Goal: Transaction & Acquisition: Book appointment/travel/reservation

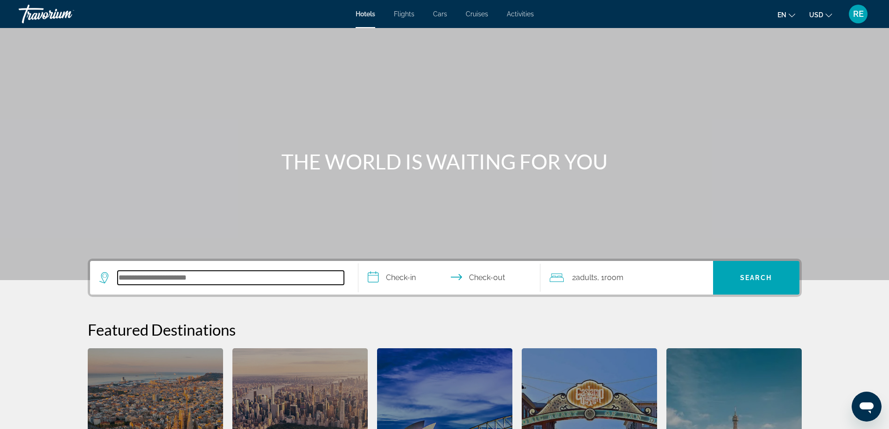
click at [197, 276] on input "Search hotel destination" at bounding box center [231, 278] width 226 height 14
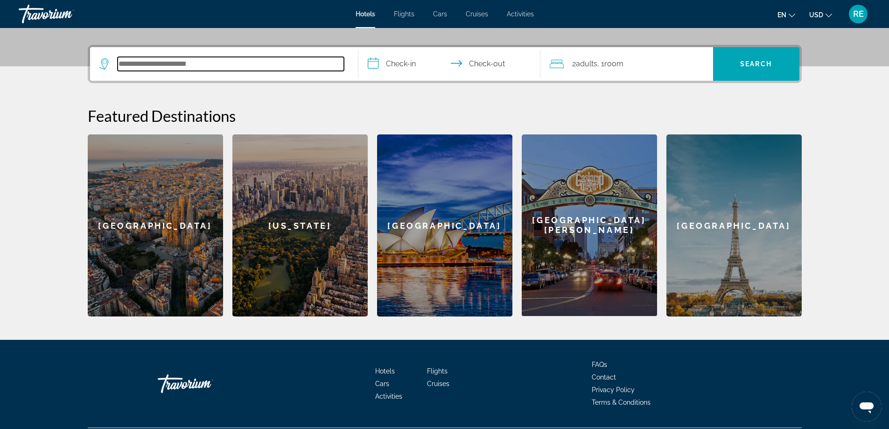
scroll to position [228, 0]
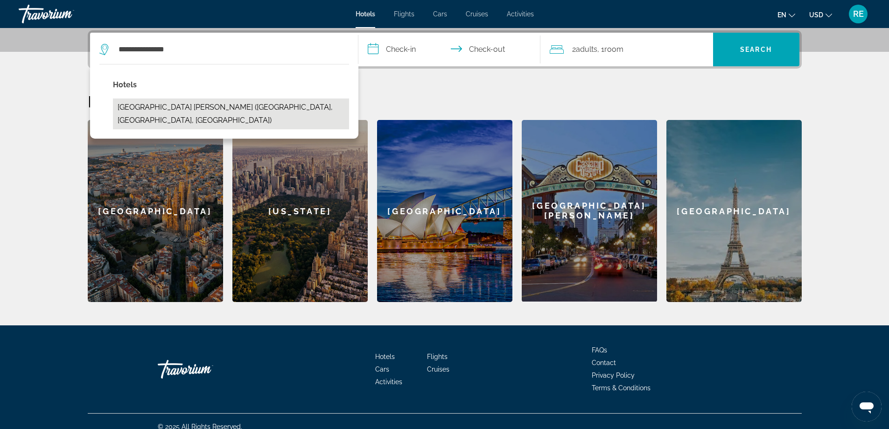
click at [256, 105] on button "[GEOGRAPHIC_DATA] [PERSON_NAME] ([GEOGRAPHIC_DATA], [GEOGRAPHIC_DATA], [GEOGRAP…" at bounding box center [231, 113] width 236 height 31
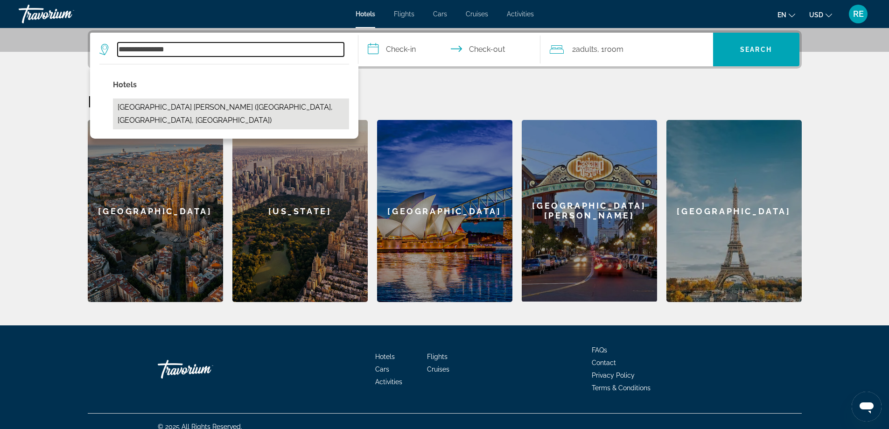
type input "**********"
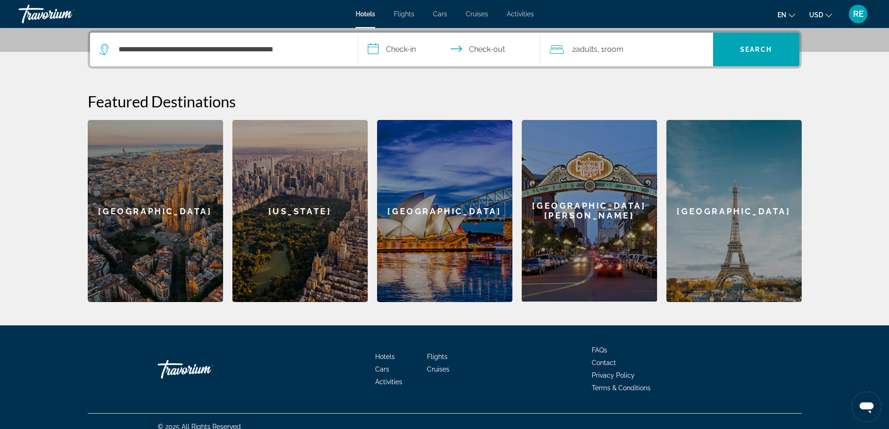
click at [414, 56] on input "**********" at bounding box center [451, 51] width 186 height 36
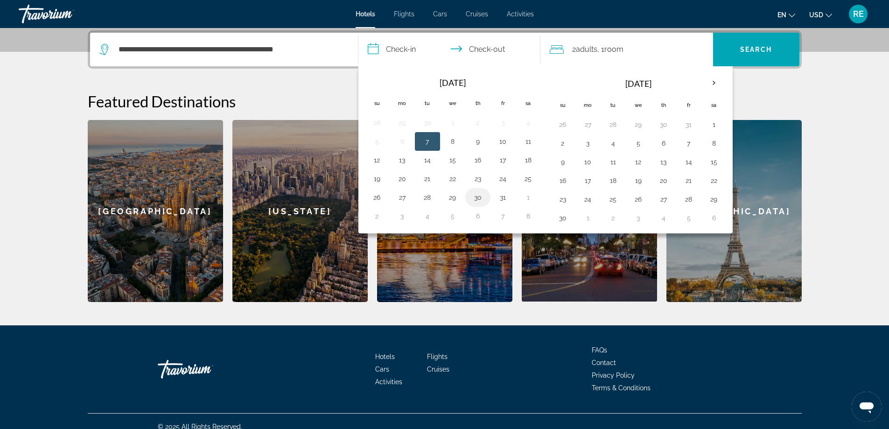
click at [481, 195] on button "30" at bounding box center [477, 197] width 15 height 13
click at [561, 124] on button "26" at bounding box center [562, 124] width 15 height 13
type input "**********"
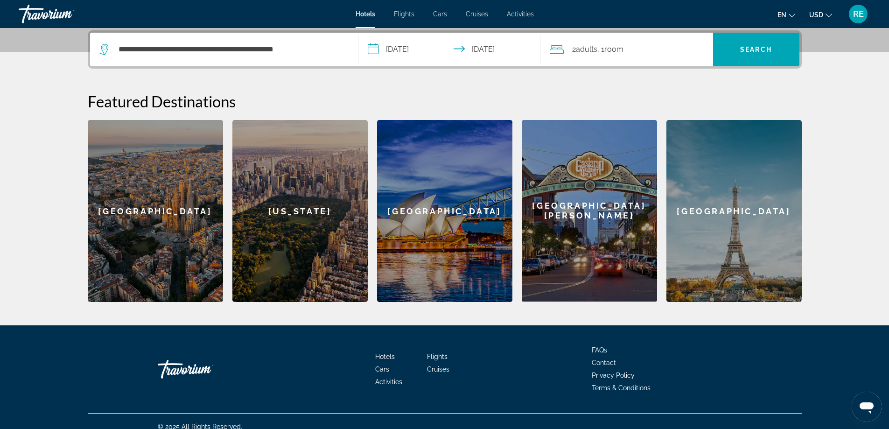
click at [685, 52] on div "2 Adult Adults , 1 Room rooms" at bounding box center [631, 49] width 163 height 13
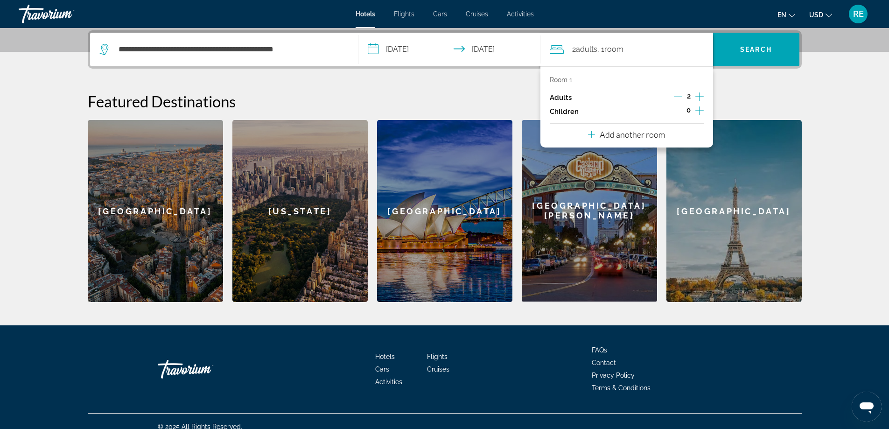
click at [702, 95] on icon "Increment adults" at bounding box center [699, 96] width 8 height 11
click at [697, 112] on icon "Increment children" at bounding box center [699, 110] width 8 height 11
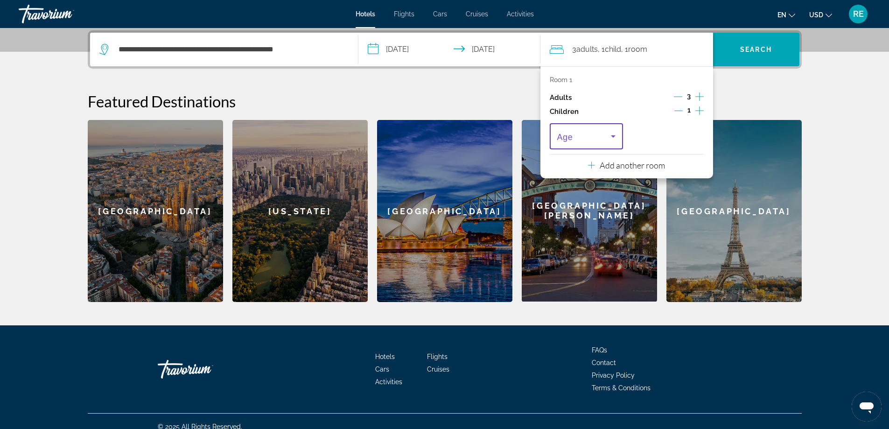
click at [610, 133] on icon "Travelers: 3 adults, 1 child" at bounding box center [612, 136] width 11 height 11
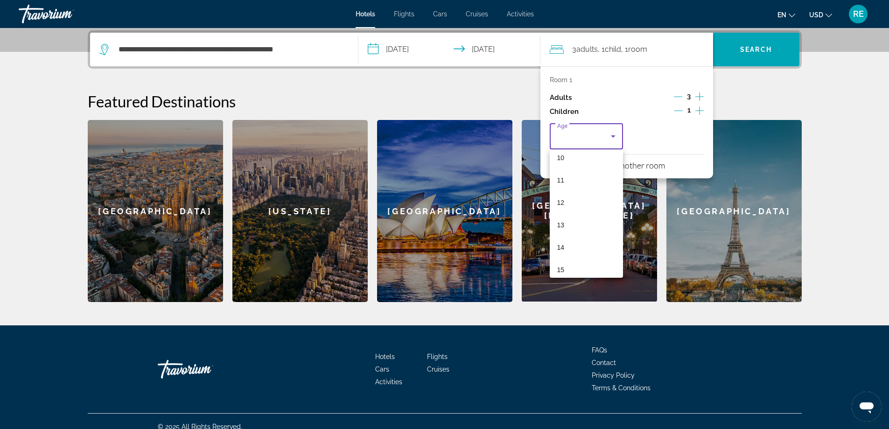
scroll to position [232, 0]
click at [566, 244] on mat-option "14" at bounding box center [587, 245] width 74 height 22
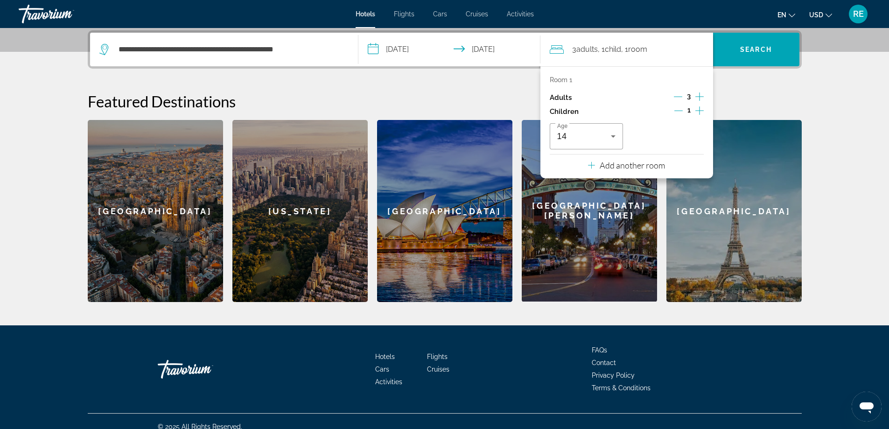
click at [514, 94] on h2 "Featured Destinations" at bounding box center [445, 101] width 714 height 19
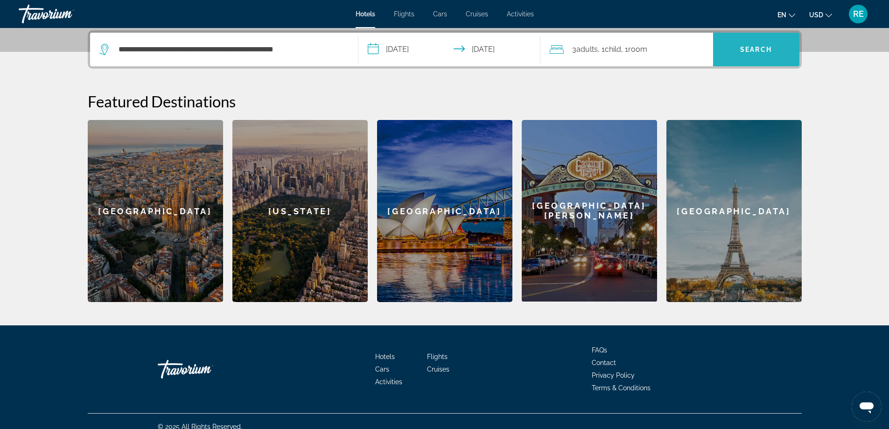
click at [733, 56] on span "Search" at bounding box center [756, 49] width 86 height 22
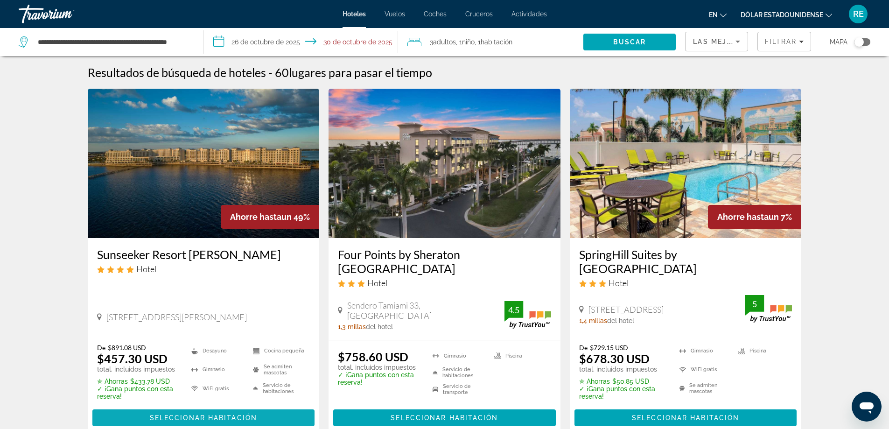
click at [193, 413] on span "Contenido principal" at bounding box center [203, 417] width 223 height 22
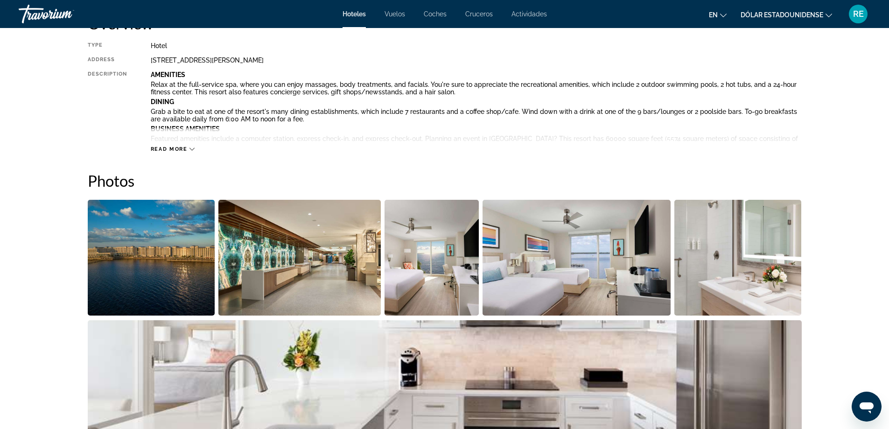
scroll to position [373, 0]
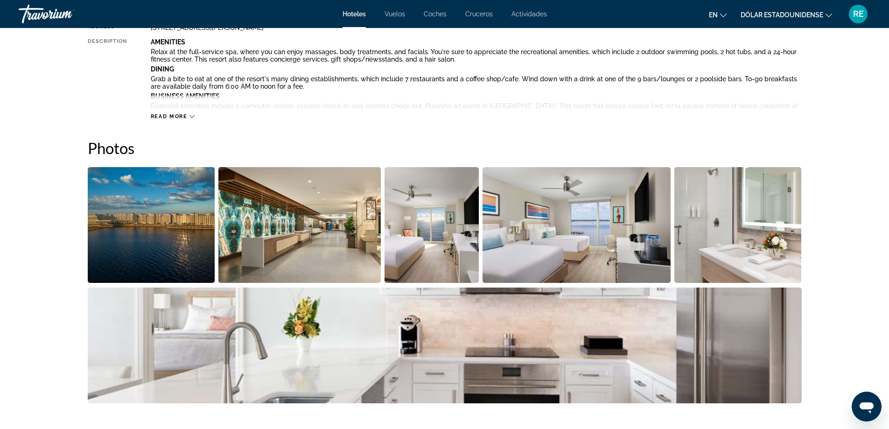
click at [163, 217] on img "Open full-screen image slider" at bounding box center [151, 225] width 127 height 116
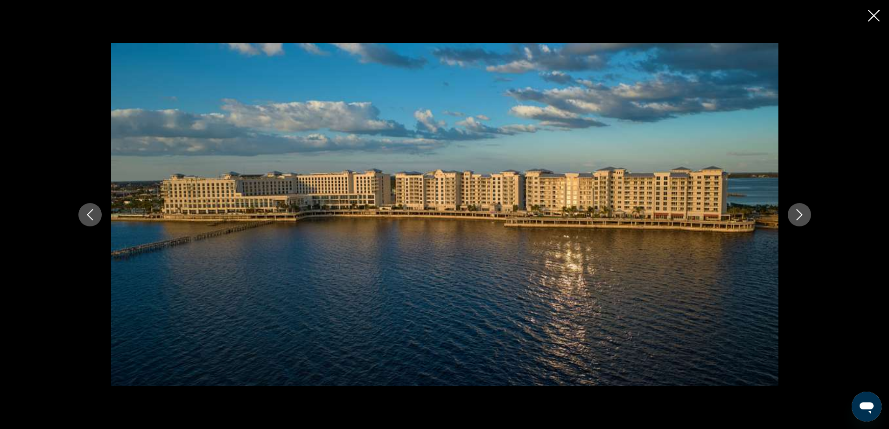
click at [797, 215] on icon "Next image" at bounding box center [799, 214] width 11 height 11
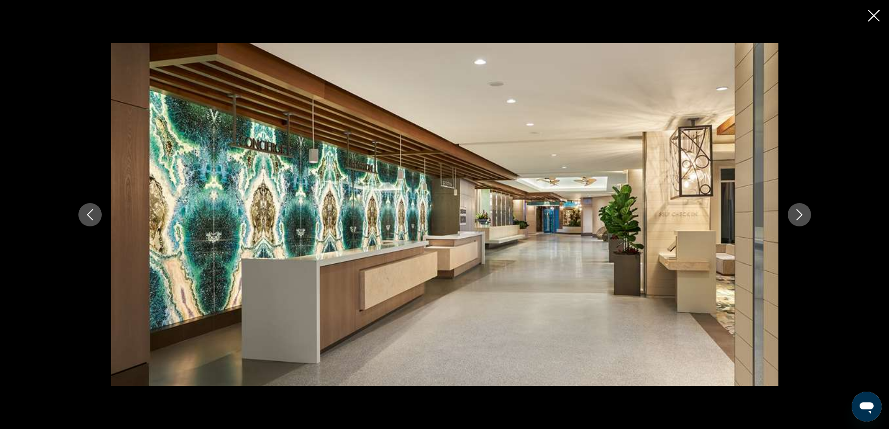
click at [797, 215] on icon "Next image" at bounding box center [799, 214] width 11 height 11
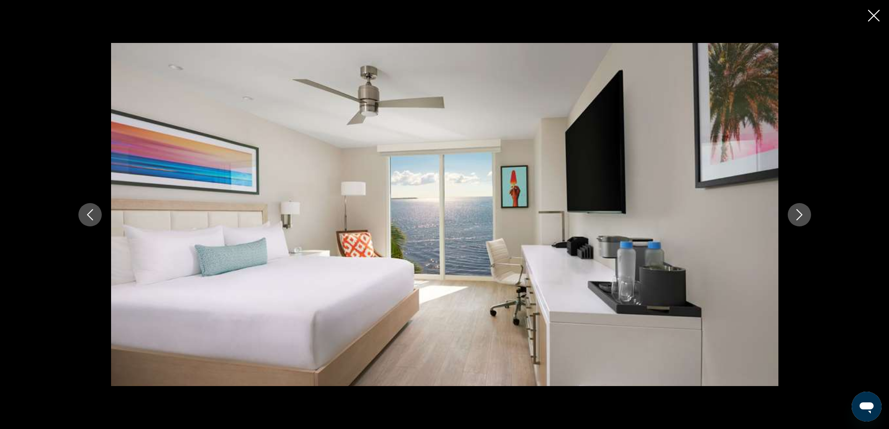
click at [797, 214] on icon "Next image" at bounding box center [799, 214] width 11 height 11
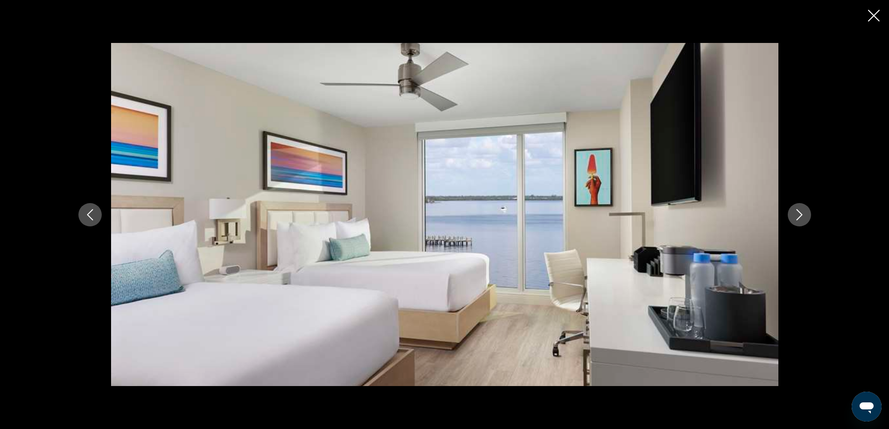
click at [796, 213] on icon "Next image" at bounding box center [799, 214] width 11 height 11
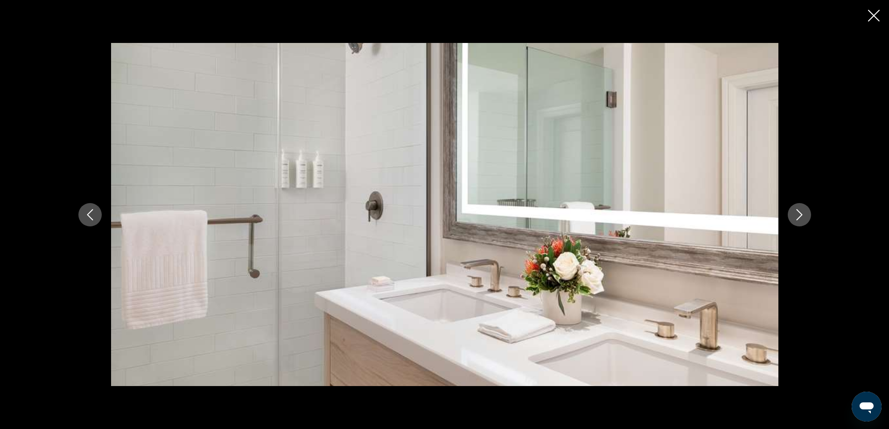
click at [796, 213] on icon "Next image" at bounding box center [799, 214] width 11 height 11
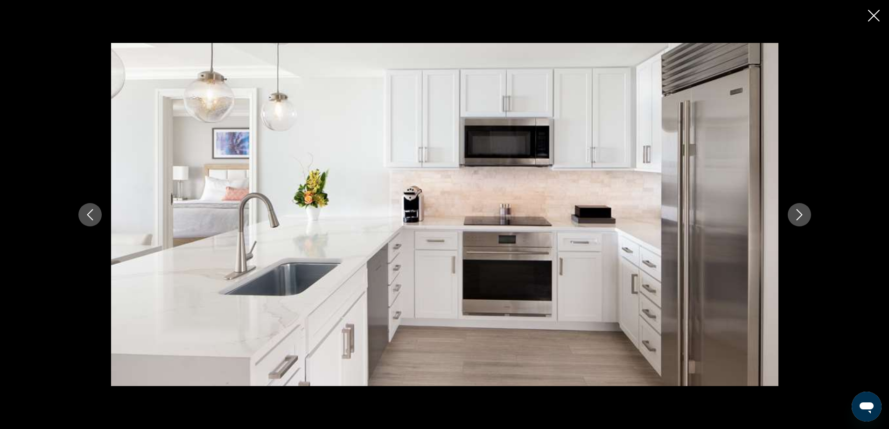
click at [797, 215] on icon "Next image" at bounding box center [799, 214] width 11 height 11
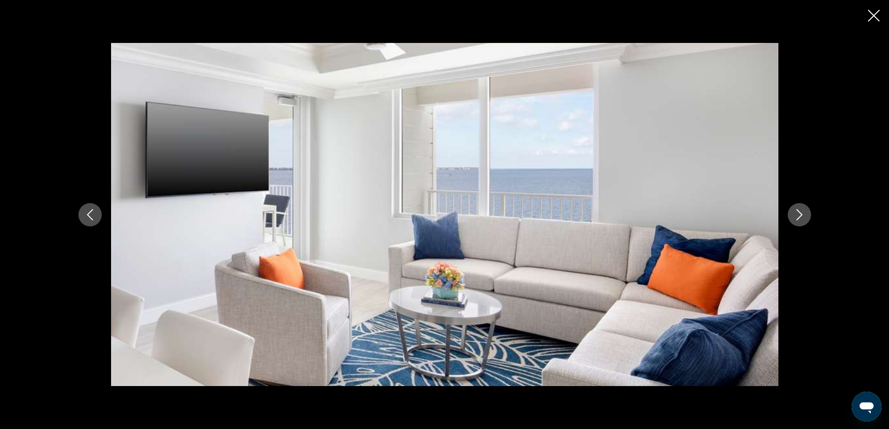
click at [799, 218] on icon "Next image" at bounding box center [799, 214] width 11 height 11
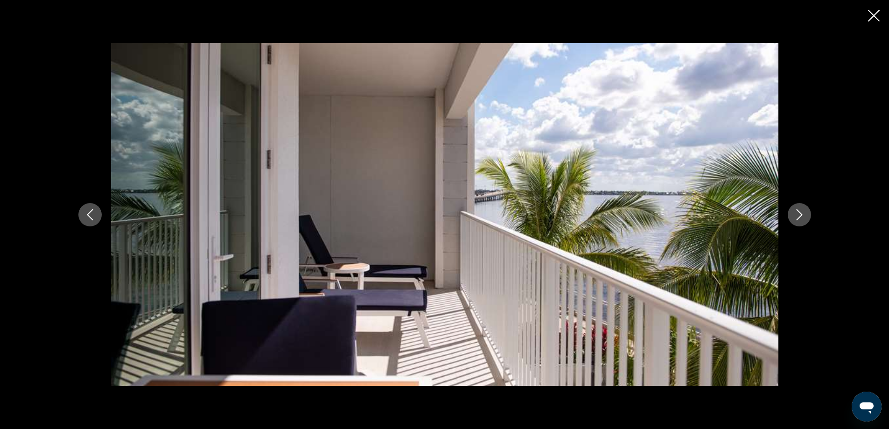
click at [799, 218] on icon "Next image" at bounding box center [799, 214] width 11 height 11
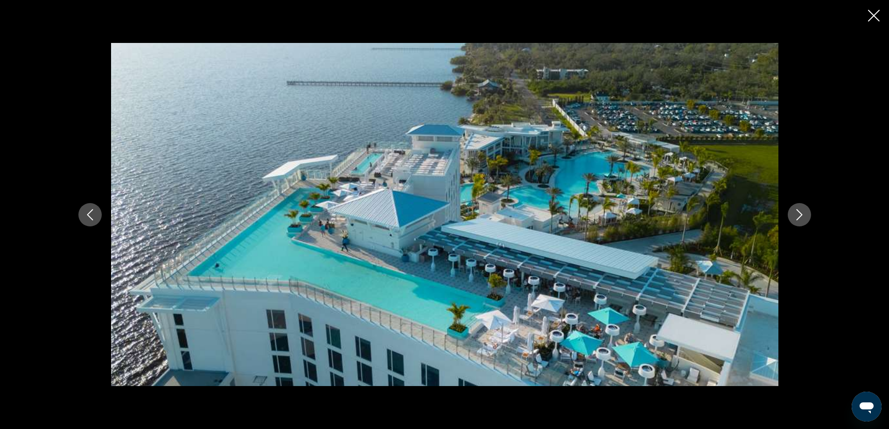
click at [799, 213] on icon "Next image" at bounding box center [799, 214] width 11 height 11
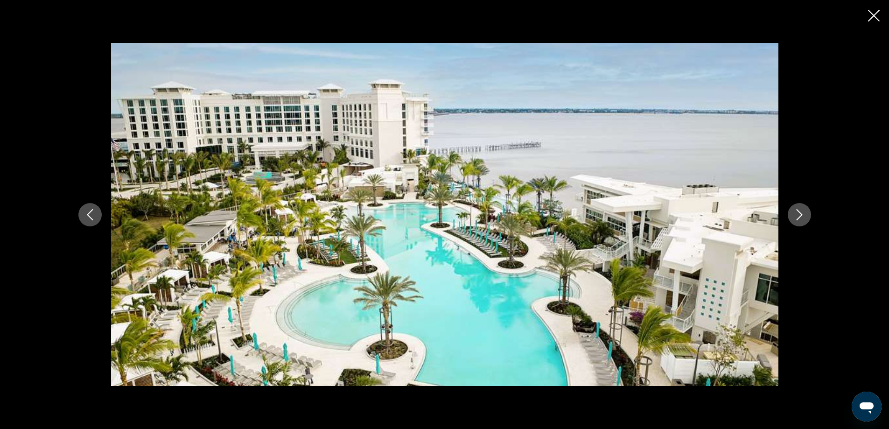
click at [801, 211] on icon "Next image" at bounding box center [799, 214] width 11 height 11
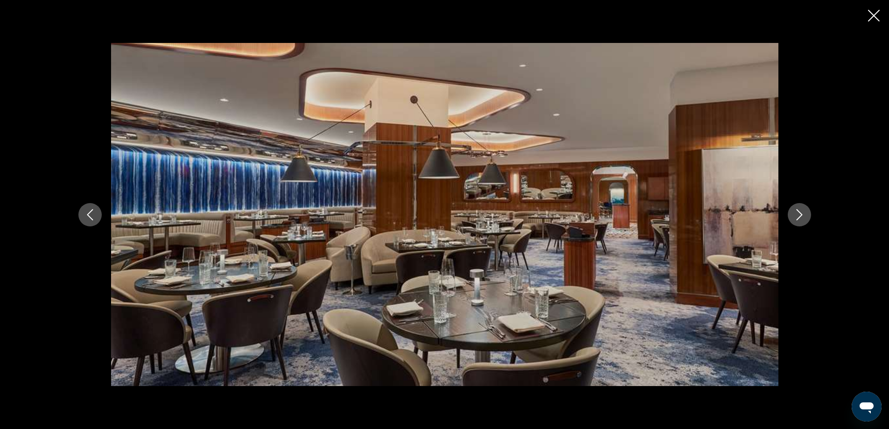
click at [801, 212] on icon "Next image" at bounding box center [799, 214] width 11 height 11
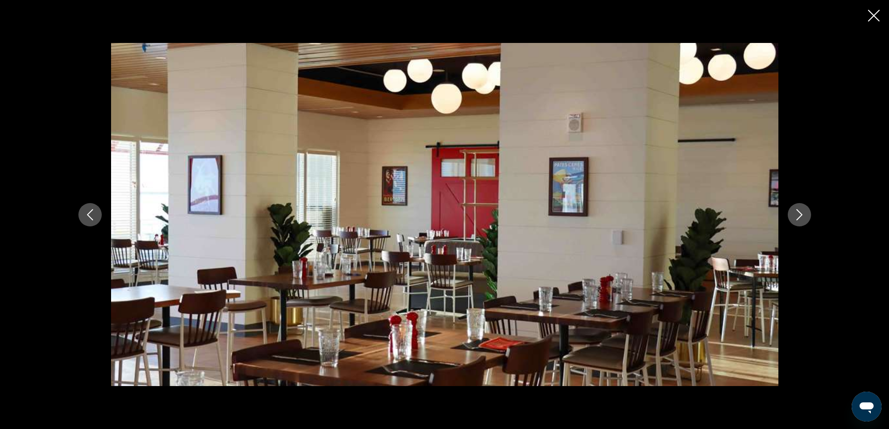
click at [801, 212] on icon "Next image" at bounding box center [799, 214] width 11 height 11
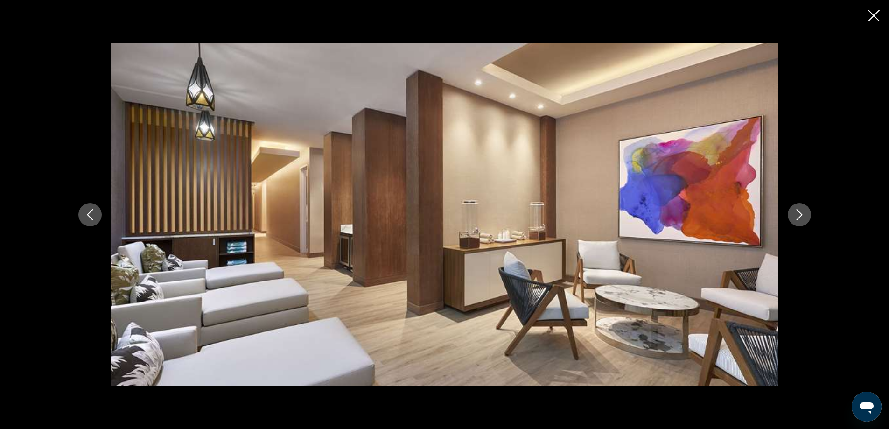
click at [801, 212] on icon "Next image" at bounding box center [799, 214] width 11 height 11
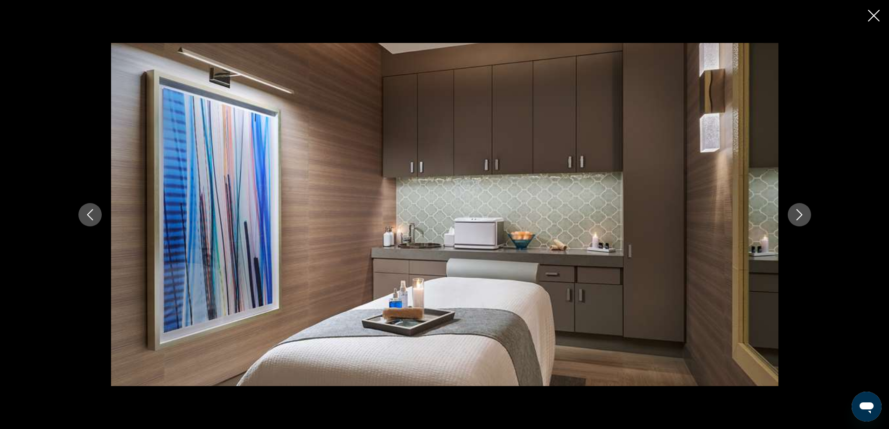
click at [800, 215] on icon "Next image" at bounding box center [799, 214] width 11 height 11
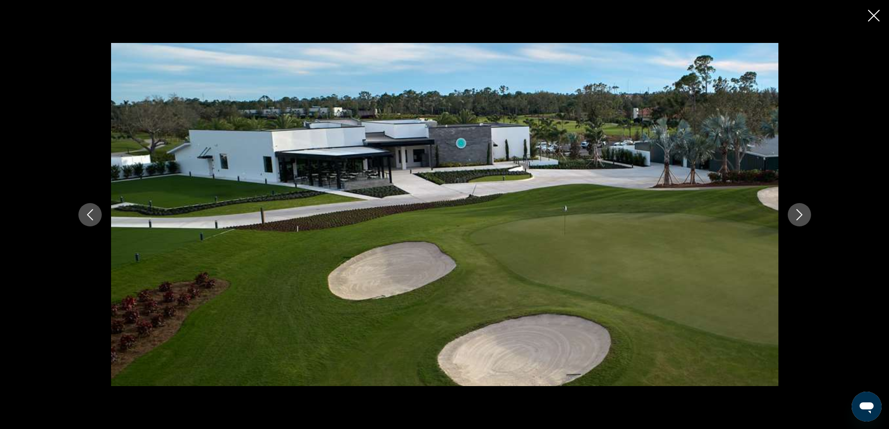
click at [800, 215] on icon "Next image" at bounding box center [799, 214] width 11 height 11
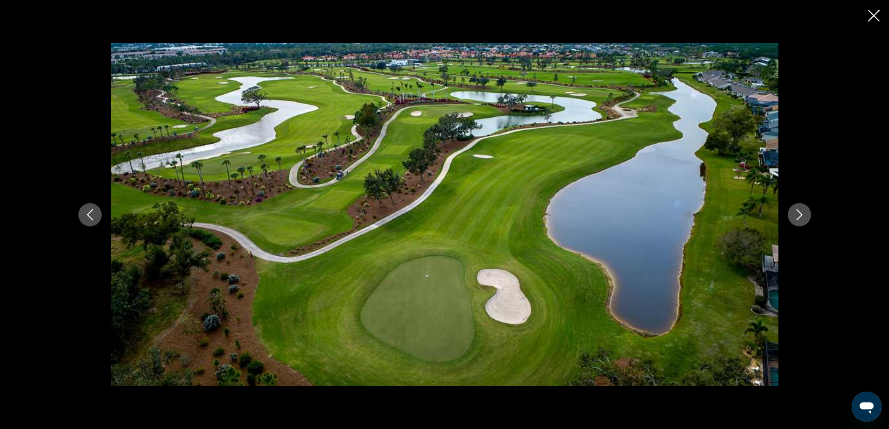
click at [800, 215] on icon "Next image" at bounding box center [799, 214] width 11 height 11
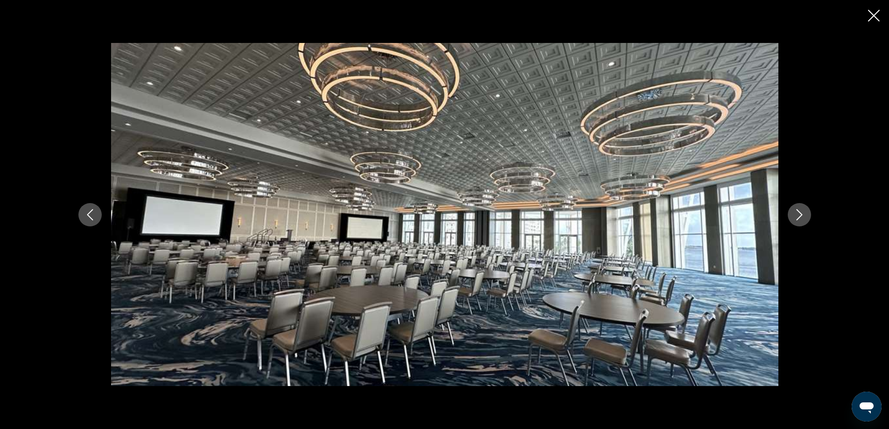
click at [800, 215] on icon "Next image" at bounding box center [799, 214] width 11 height 11
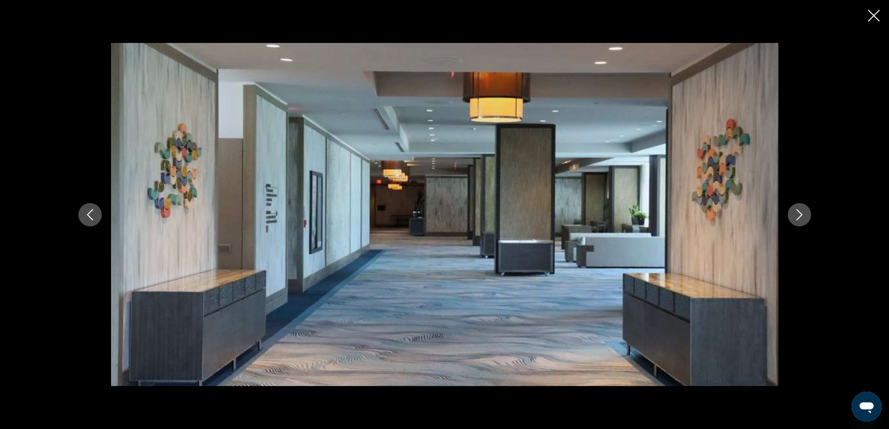
click at [800, 215] on icon "Next image" at bounding box center [799, 214] width 11 height 11
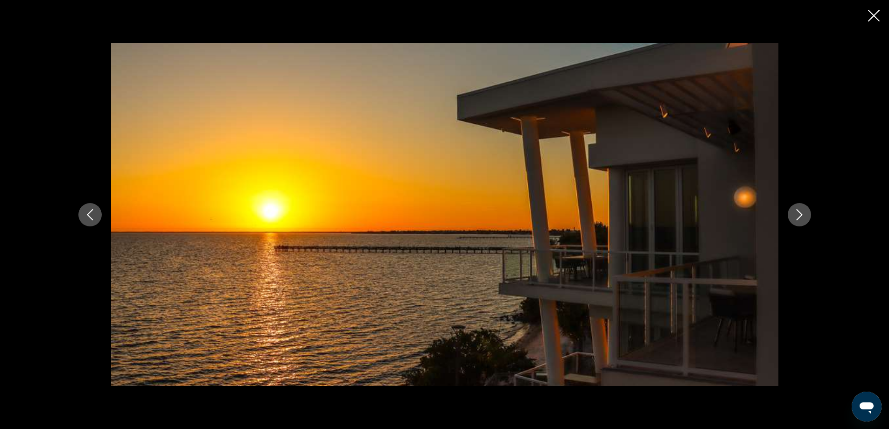
click at [800, 215] on icon "Next image" at bounding box center [799, 214] width 11 height 11
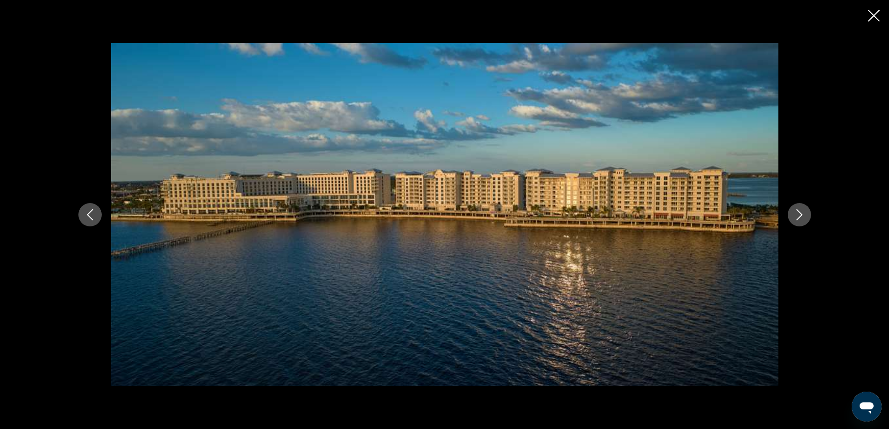
click at [800, 215] on icon "Next image" at bounding box center [799, 214] width 11 height 11
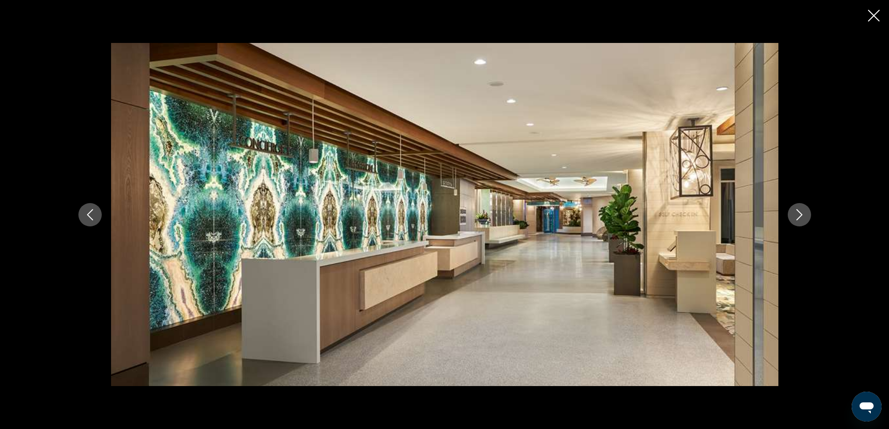
click at [868, 17] on icon "Close slideshow" at bounding box center [874, 16] width 12 height 12
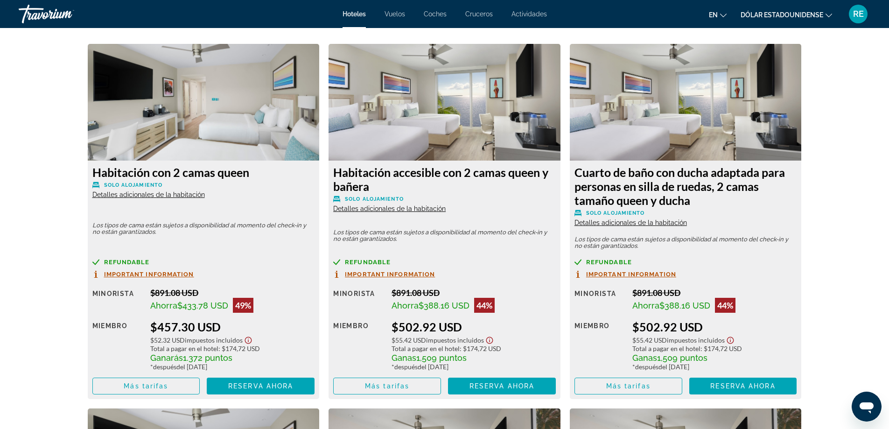
scroll to position [1306, 0]
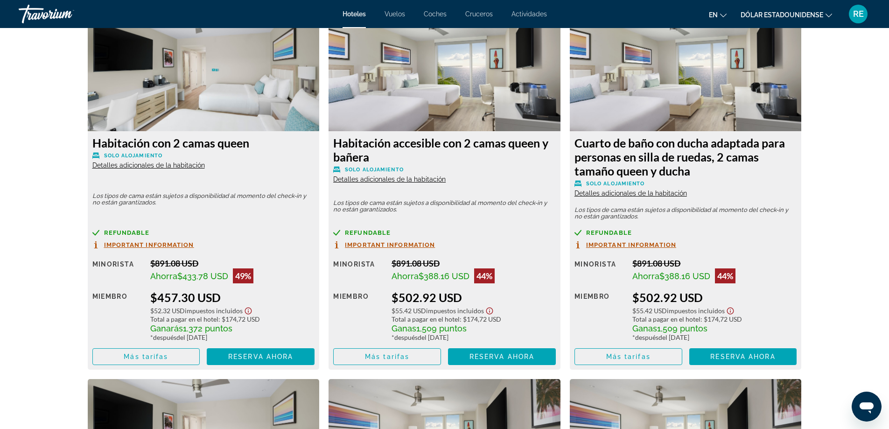
click at [132, 165] on font "Detalles adicionales de la habitación" at bounding box center [148, 164] width 112 height 7
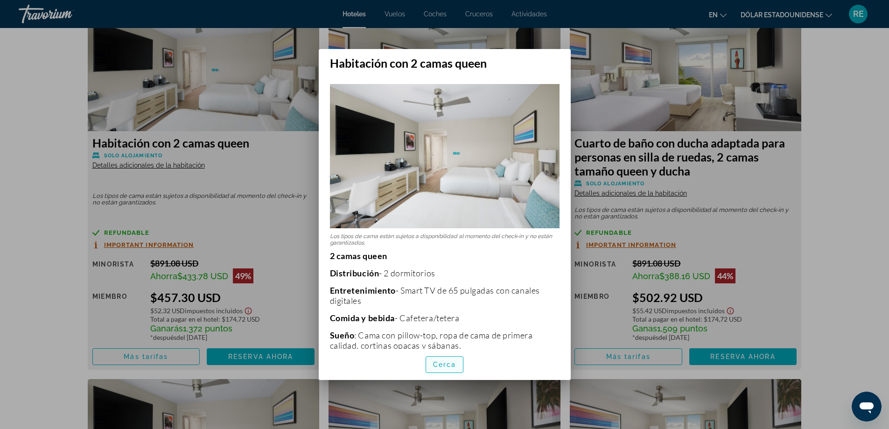
click at [445, 366] on font "Cerca" at bounding box center [444, 364] width 23 height 7
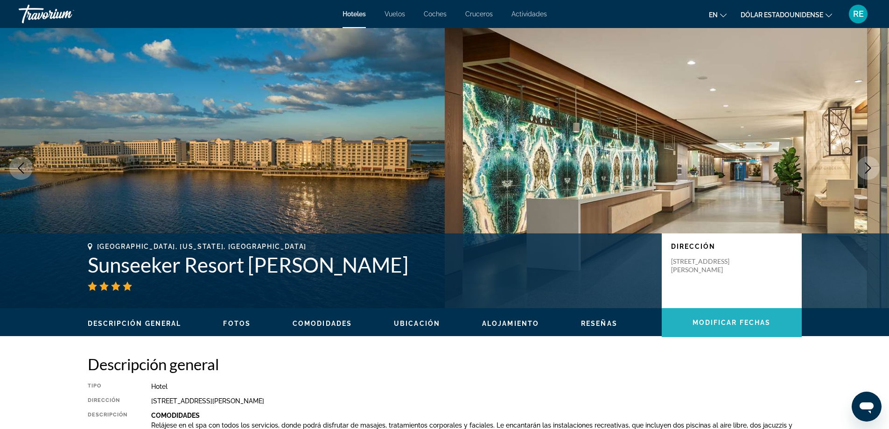
click at [756, 320] on font "Modificar fechas" at bounding box center [731, 322] width 78 height 7
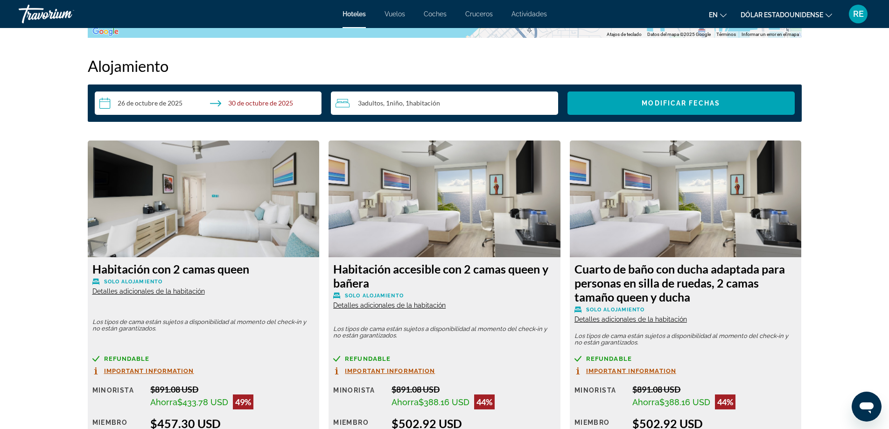
scroll to position [1181, 0]
click at [526, 101] on div "3 adultos Adult , 1 niño Children , 1 Habitación rooms" at bounding box center [446, 102] width 223 height 11
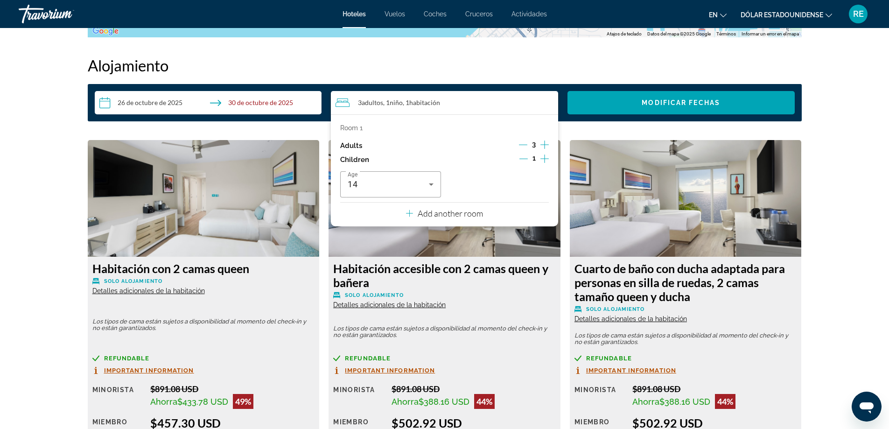
click at [477, 212] on p "Add another room" at bounding box center [450, 213] width 65 height 10
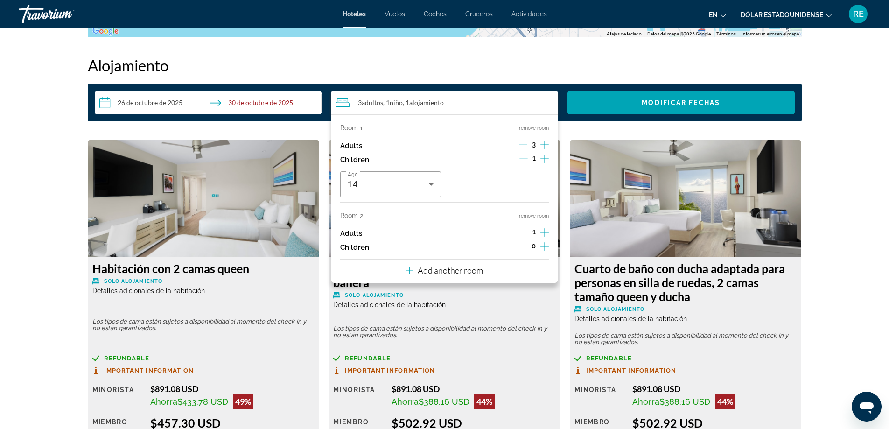
click at [522, 143] on icon "Decrement adults" at bounding box center [523, 144] width 8 height 8
click at [543, 231] on icon "Increment adults" at bounding box center [544, 232] width 8 height 11
click at [652, 103] on font "Modificar fechas" at bounding box center [681, 102] width 78 height 7
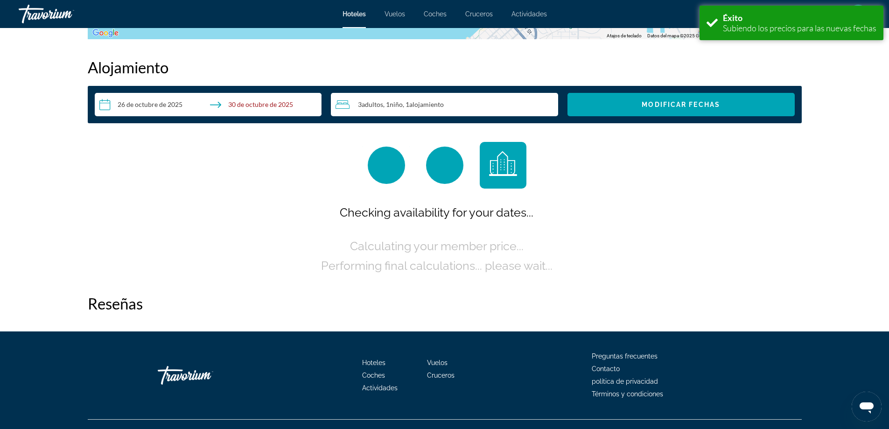
scroll to position [1181, 0]
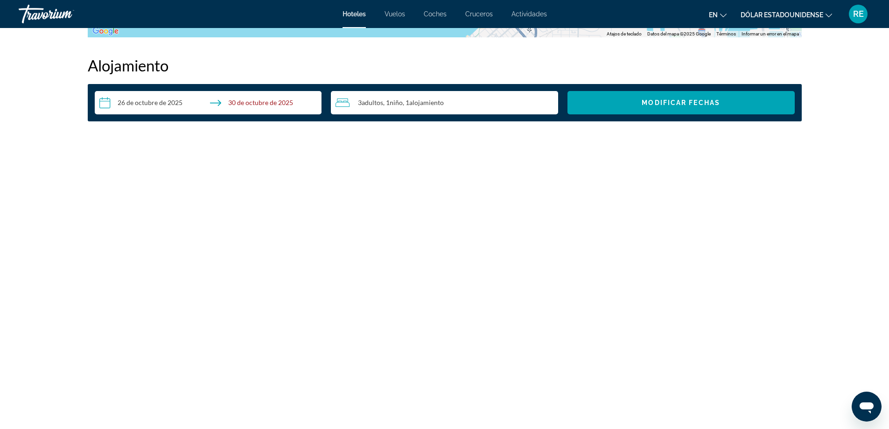
click at [266, 103] on input "**********" at bounding box center [210, 104] width 231 height 26
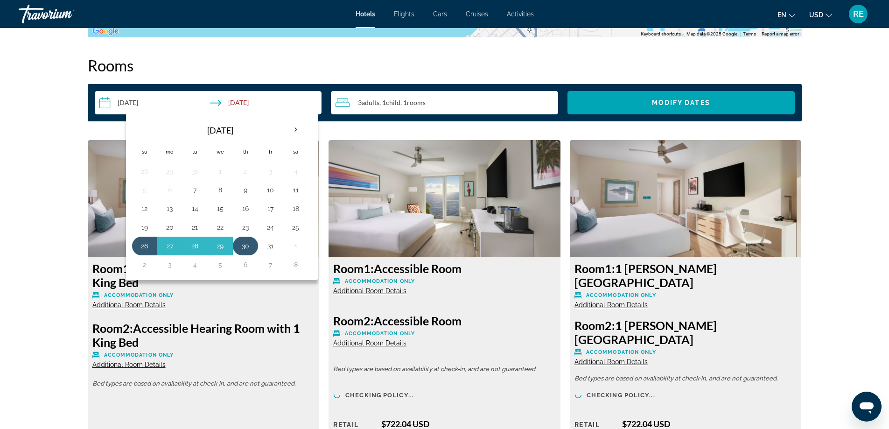
click at [247, 245] on button "30" at bounding box center [245, 245] width 15 height 13
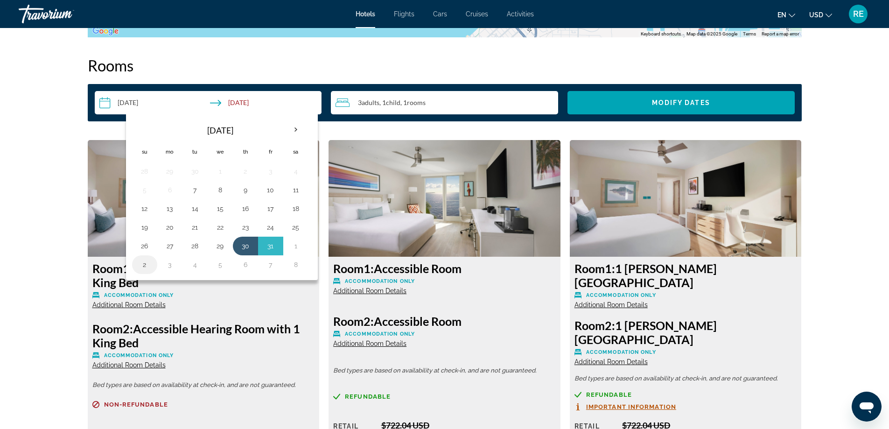
click at [145, 269] on button "2" at bounding box center [144, 264] width 15 height 13
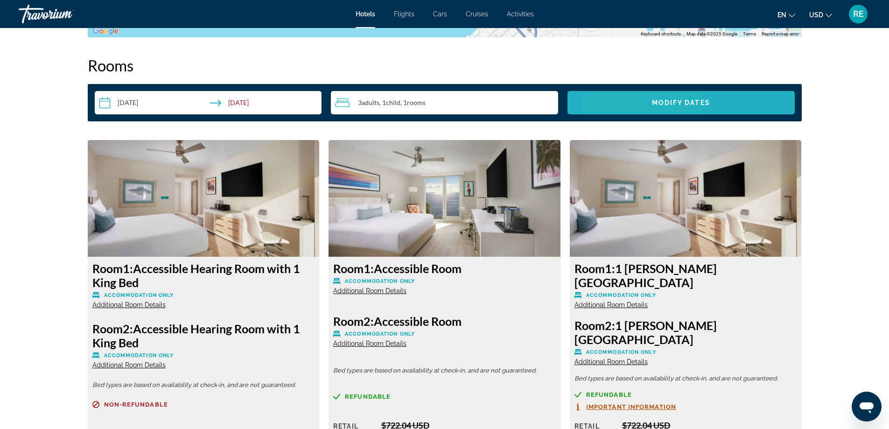
click at [629, 105] on span "Search widget" at bounding box center [680, 102] width 227 height 22
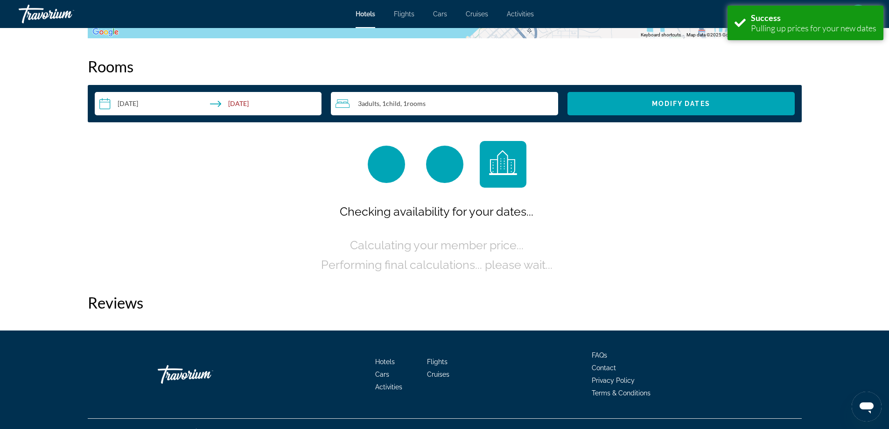
scroll to position [1181, 0]
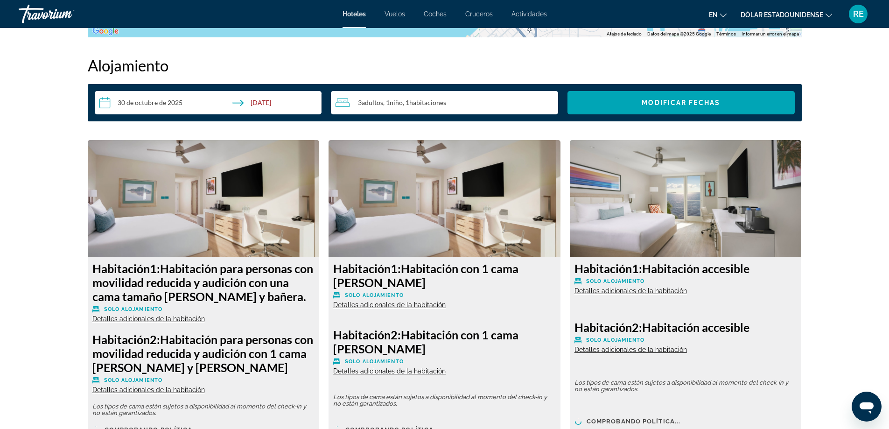
click at [435, 104] on font "habitaciones" at bounding box center [427, 102] width 37 height 8
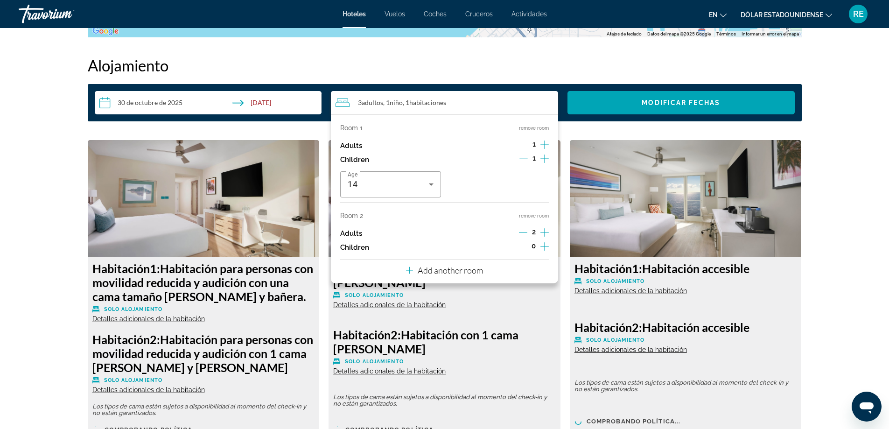
click at [263, 98] on input "**********" at bounding box center [210, 104] width 231 height 26
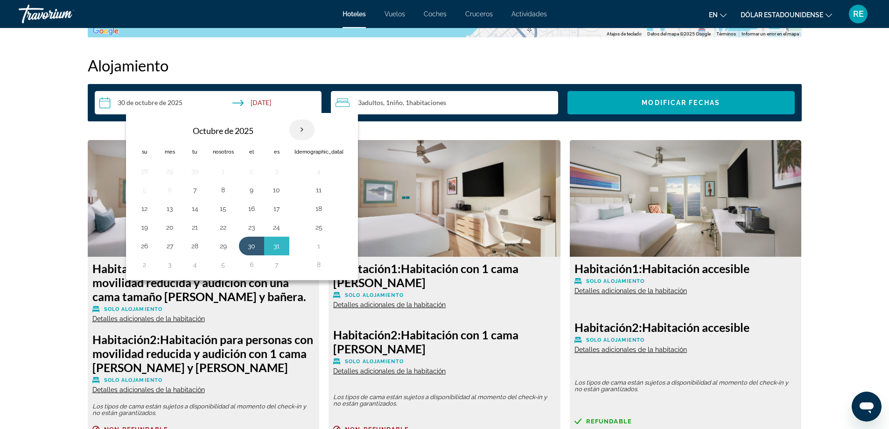
click at [300, 126] on th "Mes próximo" at bounding box center [301, 129] width 25 height 21
click at [300, 128] on th "Mes próximo" at bounding box center [301, 129] width 25 height 21
click at [300, 127] on th "Mes próximo" at bounding box center [301, 129] width 25 height 21
drag, startPoint x: 275, startPoint y: 136, endPoint x: 234, endPoint y: 124, distance: 42.2
click at [188, 114] on div "[DATE] Su Mes Tu Nosotros El Es Sá 28 29 30 1 2 3 4 5 6 7 8 9 10 11 12 13 14 15…" at bounding box center [242, 196] width 232 height 167
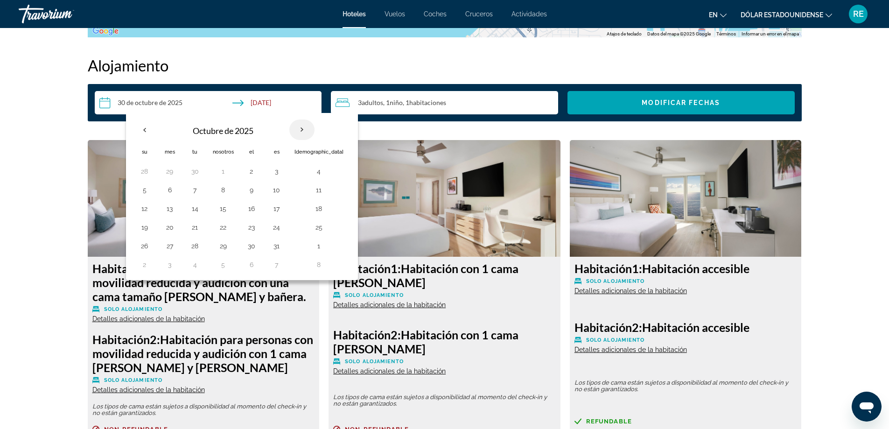
click at [299, 127] on th "Mes próximo" at bounding box center [301, 129] width 25 height 21
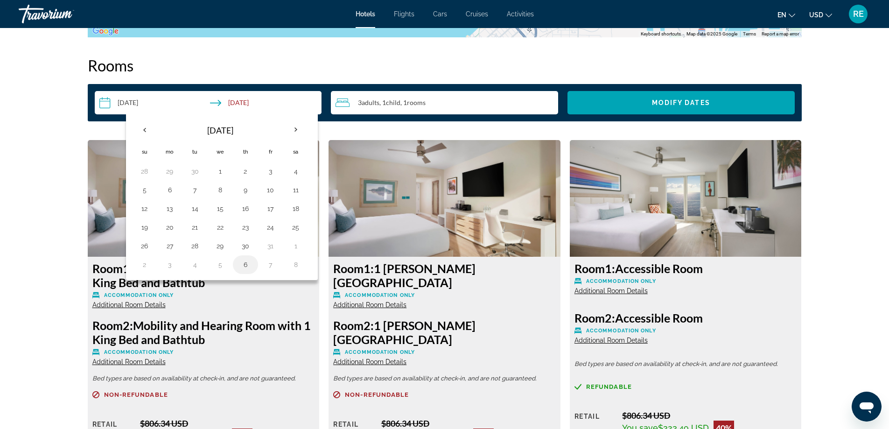
click at [243, 263] on button "6" at bounding box center [245, 264] width 15 height 13
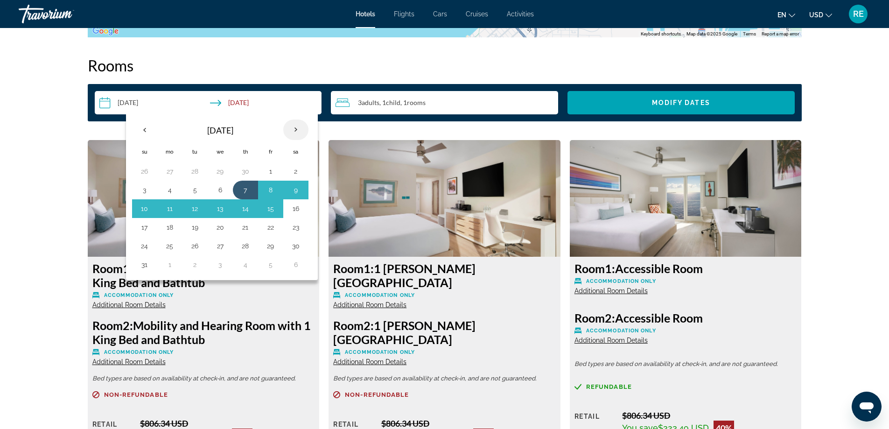
click at [298, 130] on th "Next month" at bounding box center [295, 129] width 25 height 21
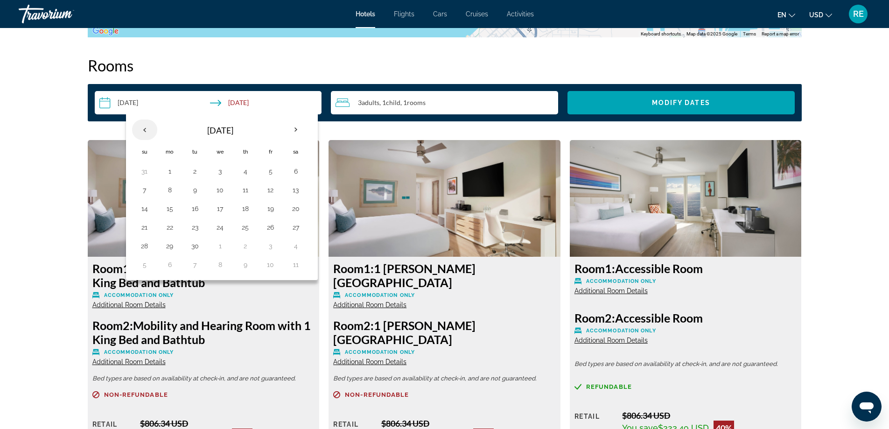
click at [146, 129] on th "Previous month" at bounding box center [144, 129] width 25 height 21
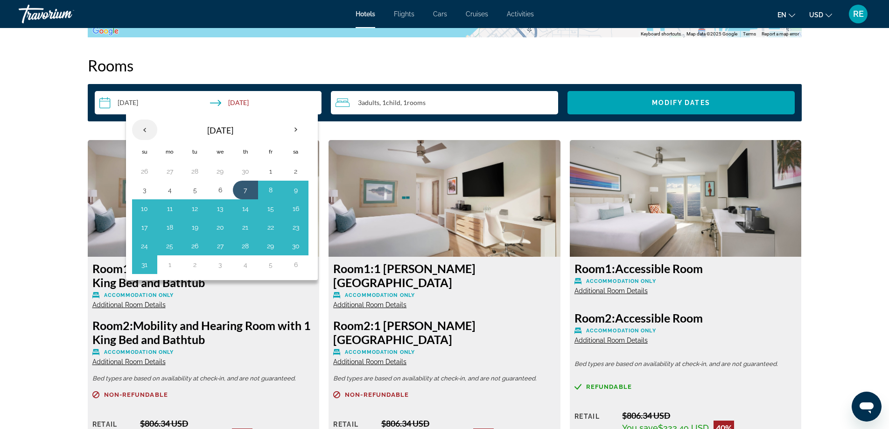
click at [146, 129] on th "Previous month" at bounding box center [144, 129] width 25 height 21
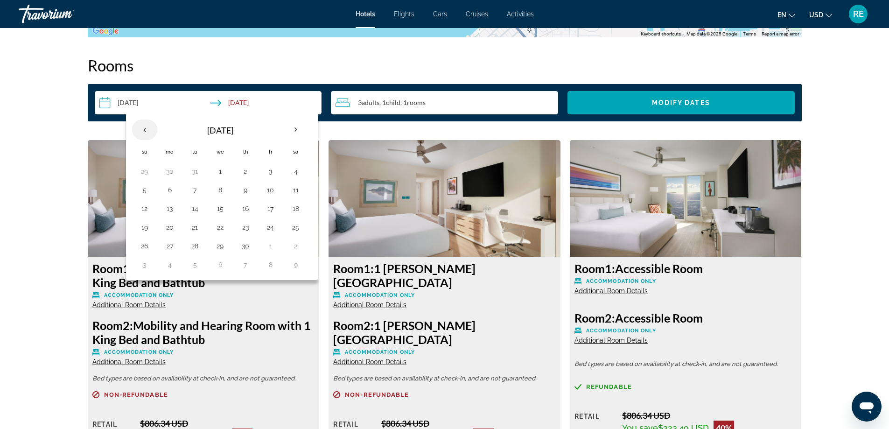
click at [146, 129] on th "Previous month" at bounding box center [144, 129] width 25 height 21
click at [148, 129] on th "Previous month" at bounding box center [144, 129] width 25 height 21
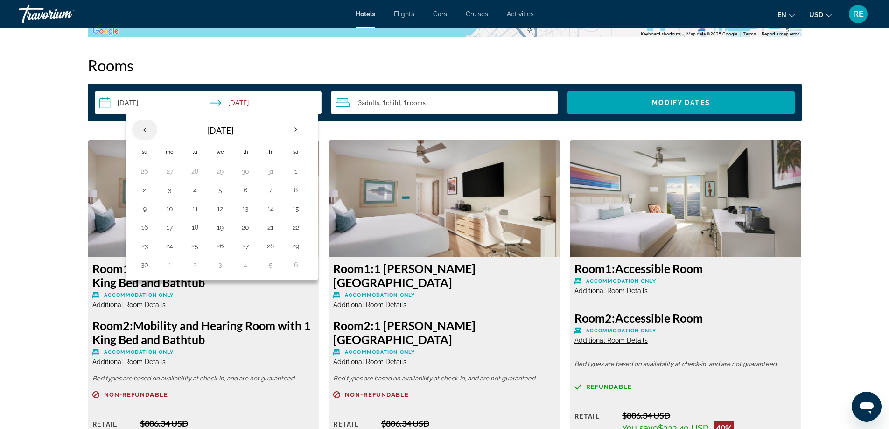
click at [144, 130] on th "Previous month" at bounding box center [144, 129] width 25 height 21
click at [244, 247] on button "30" at bounding box center [245, 245] width 15 height 13
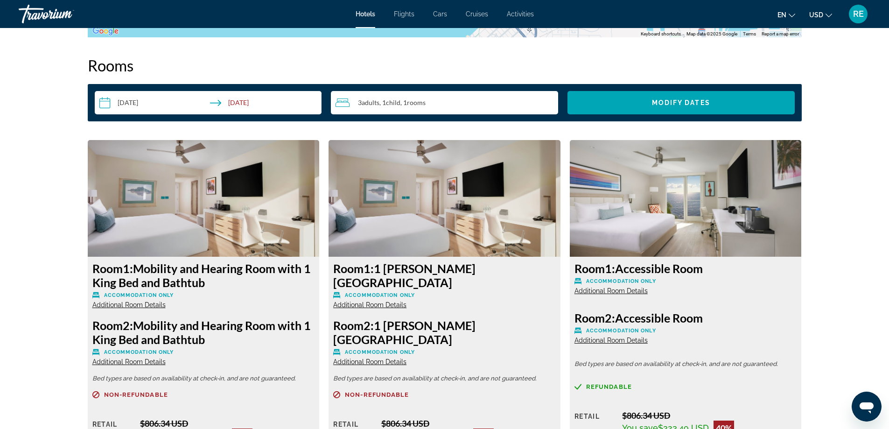
click at [240, 103] on input "**********" at bounding box center [210, 104] width 231 height 26
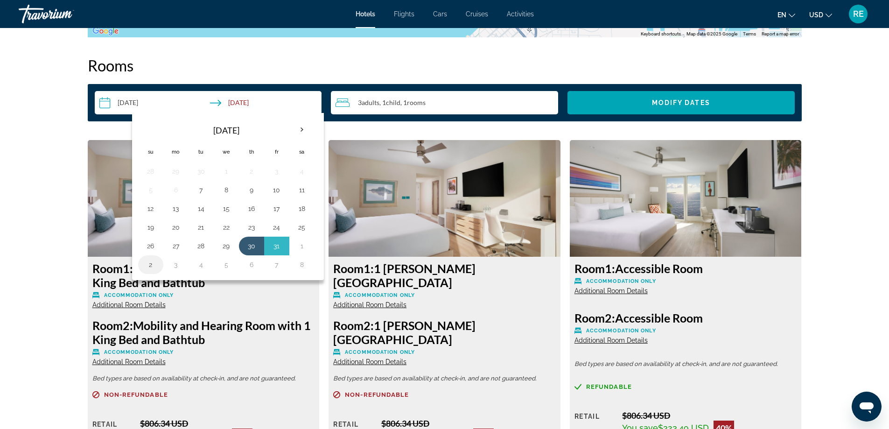
click at [150, 265] on button "2" at bounding box center [150, 264] width 15 height 13
click at [210, 67] on h2 "Rooms" at bounding box center [445, 65] width 714 height 19
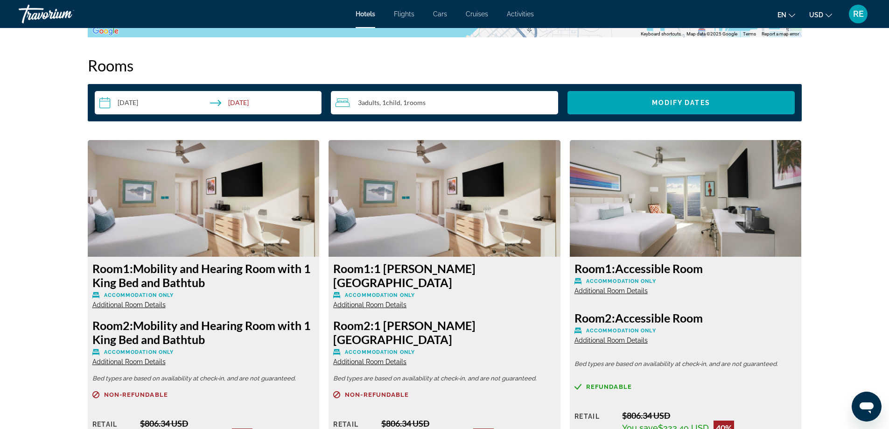
click at [159, 99] on input "**********" at bounding box center [210, 104] width 231 height 26
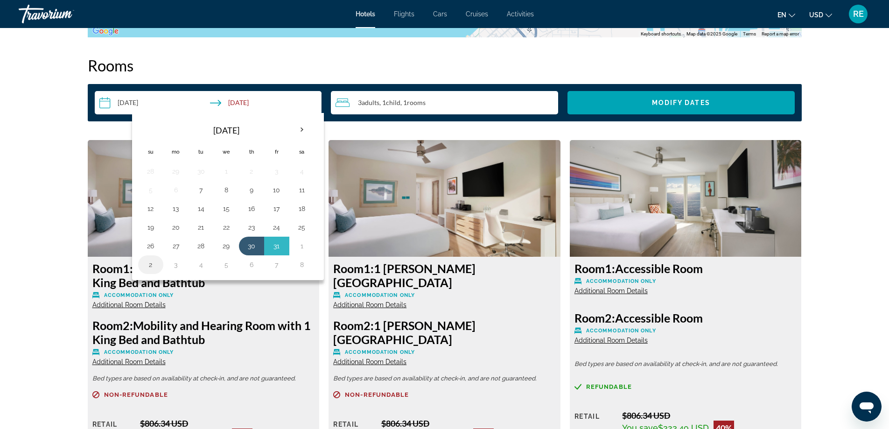
drag, startPoint x: 284, startPoint y: 243, endPoint x: 141, endPoint y: 266, distance: 144.2
click at [141, 266] on tbody "28 29 30 1 2 3 4 5 6 7 8 9 10 11 12 13 14 15 16 17 18 19 20 21 22 23 24 25 26 2…" at bounding box center [226, 218] width 176 height 112
click at [153, 264] on button "2" at bounding box center [150, 264] width 15 height 13
click at [301, 126] on th "Next month" at bounding box center [301, 129] width 25 height 21
click at [258, 102] on input "**********" at bounding box center [210, 104] width 231 height 26
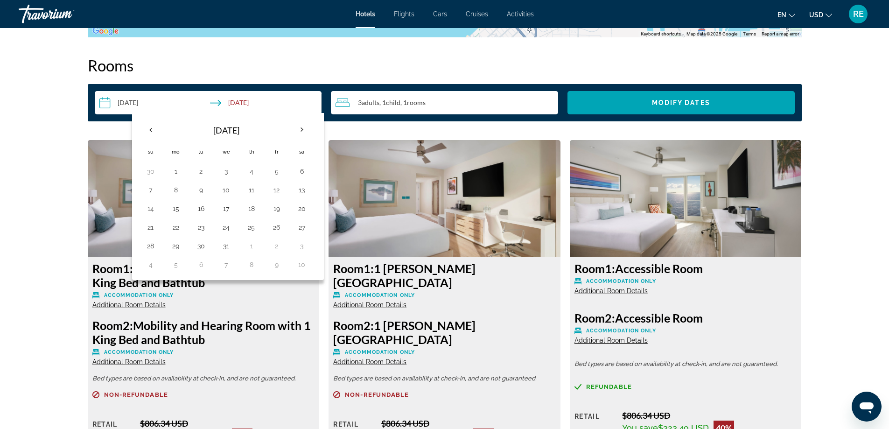
click at [177, 66] on h2 "Rooms" at bounding box center [445, 65] width 714 height 19
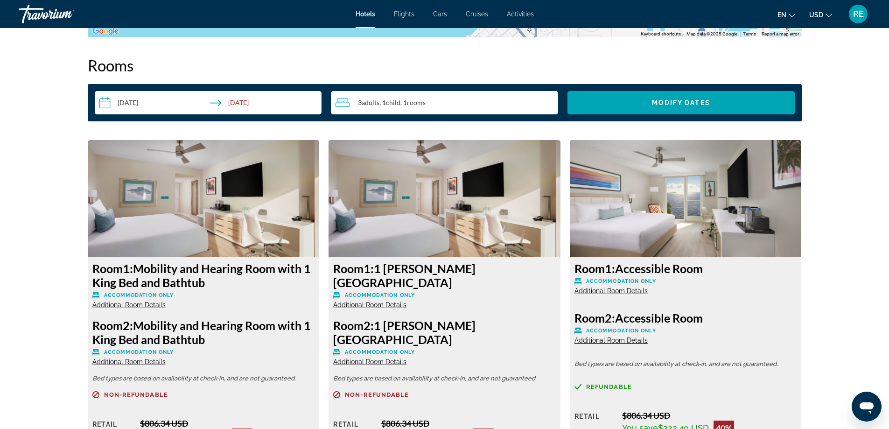
click at [509, 106] on div "3 Adult Adults , 1 Child Children , 1 Room rooms" at bounding box center [446, 102] width 223 height 11
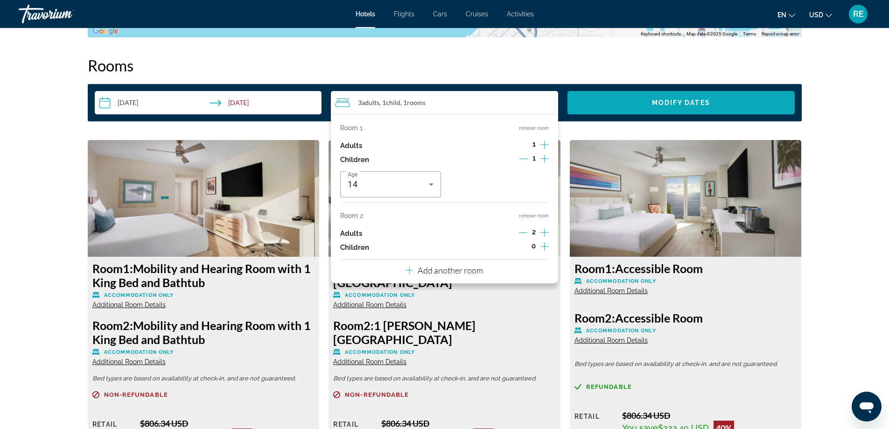
click at [629, 102] on span "Search widget" at bounding box center [680, 102] width 227 height 22
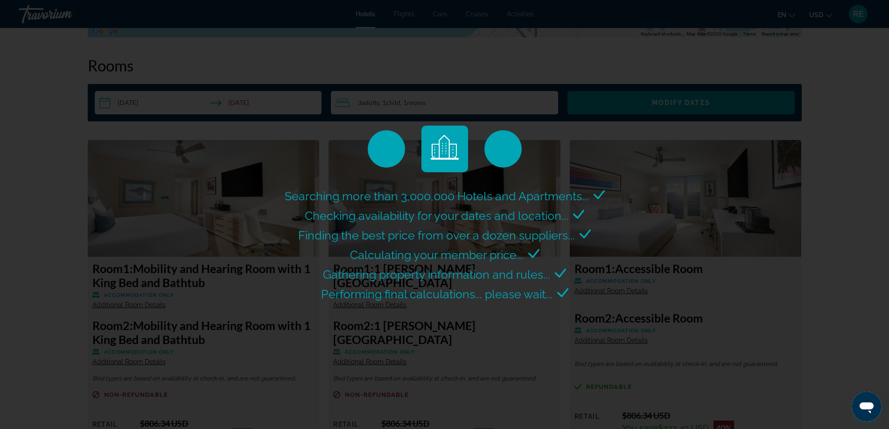
scroll to position [1092, 0]
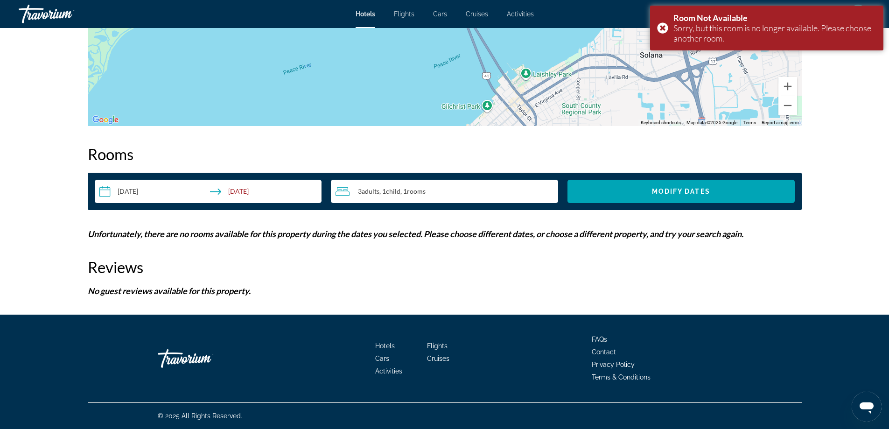
click at [510, 192] on div "3 Adult Adults , 1 Child Children , 1 Room rooms" at bounding box center [446, 191] width 223 height 11
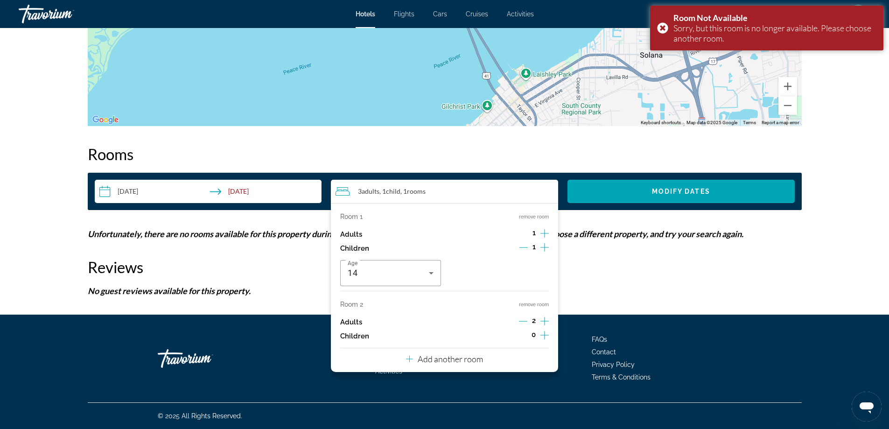
click at [616, 282] on div "Reviews No guest reviews available for this property." at bounding box center [445, 277] width 714 height 38
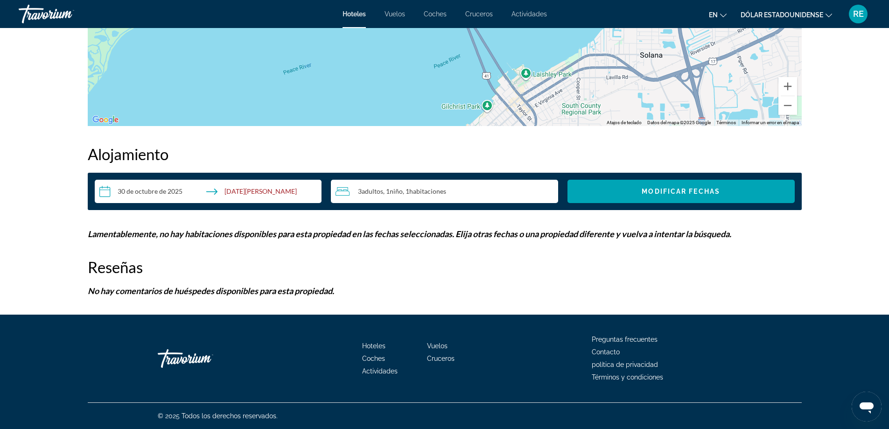
click at [102, 192] on input "**********" at bounding box center [210, 193] width 231 height 26
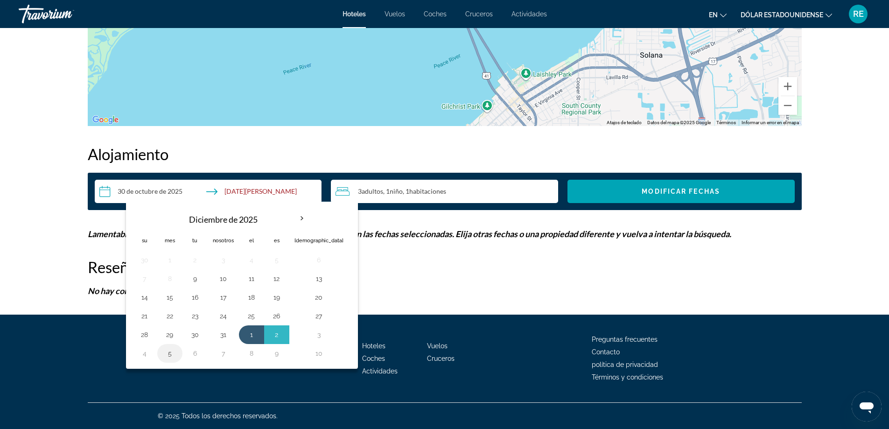
drag, startPoint x: 293, startPoint y: 334, endPoint x: 161, endPoint y: 347, distance: 133.1
click at [162, 347] on tbody "30 1 2 3 4 5 6 7 8 9 10 11 12 13 14 15 16 17 18 19 20 21 22 23 24 25 26 27 28 2…" at bounding box center [240, 307] width 216 height 112
click at [147, 355] on button "4" at bounding box center [144, 353] width 15 height 13
click at [251, 261] on button "4" at bounding box center [251, 259] width 15 height 13
type input "**********"
